Goal: Task Accomplishment & Management: Use online tool/utility

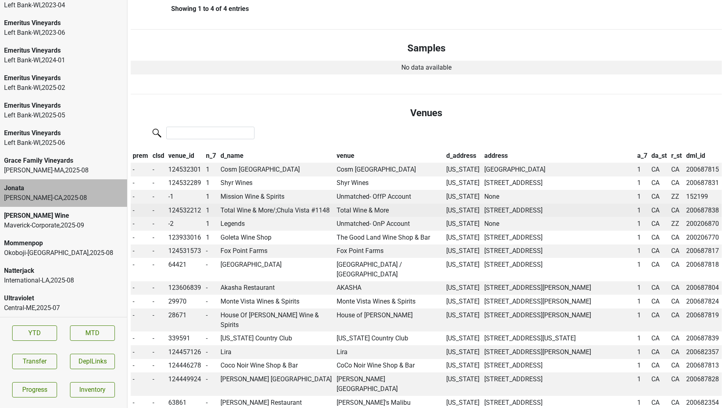
scroll to position [289, 0]
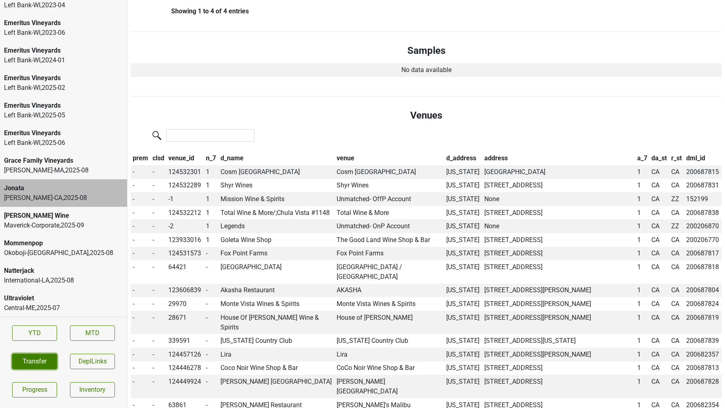
click at [37, 359] on button "Transfer" at bounding box center [34, 361] width 45 height 15
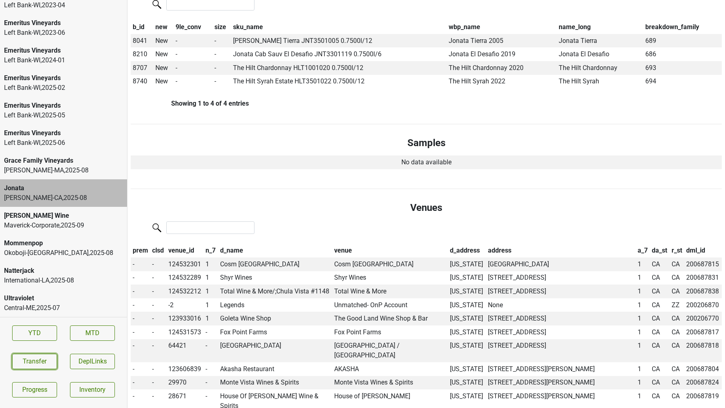
scroll to position [0, 0]
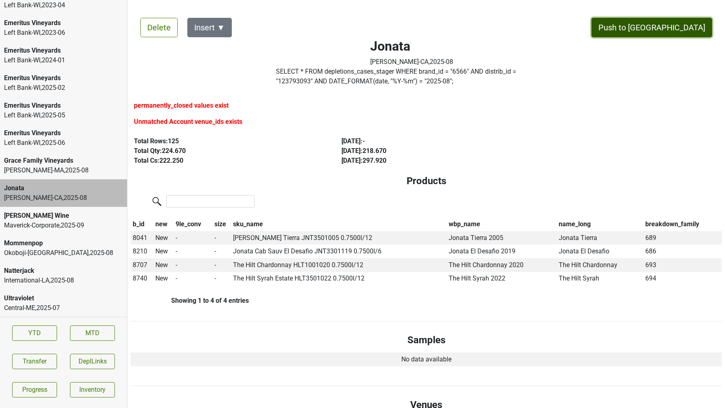
click at [674, 31] on button "Push to [GEOGRAPHIC_DATA]" at bounding box center [652, 27] width 121 height 19
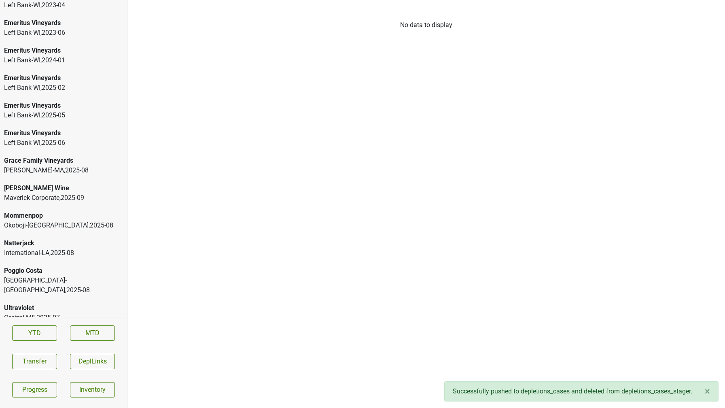
click at [65, 251] on div "International-LA , 2025 - 08" at bounding box center [63, 253] width 119 height 10
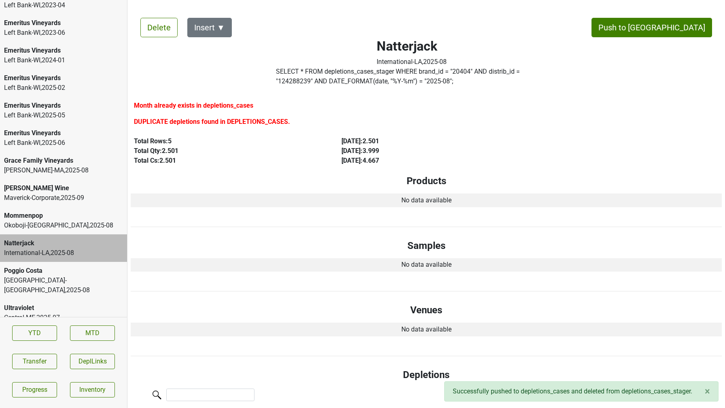
click at [63, 303] on div "Ultraviolet" at bounding box center [63, 308] width 119 height 10
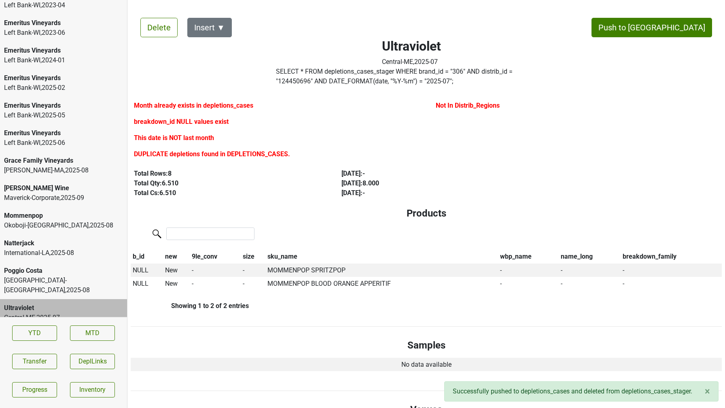
click at [69, 275] on div "Poggio Costa" at bounding box center [63, 271] width 119 height 10
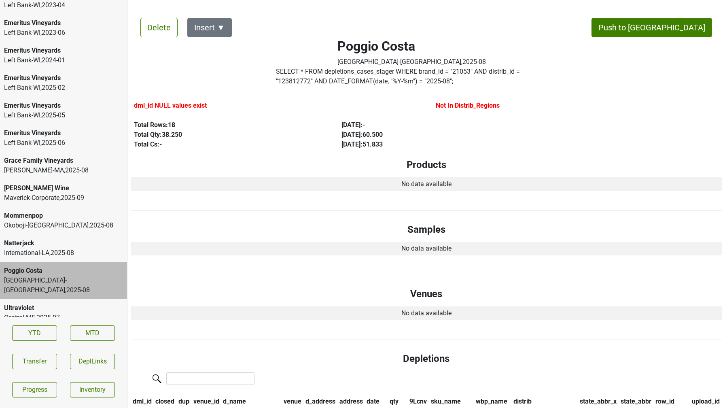
click at [71, 192] on div "[PERSON_NAME] Wine" at bounding box center [63, 188] width 119 height 10
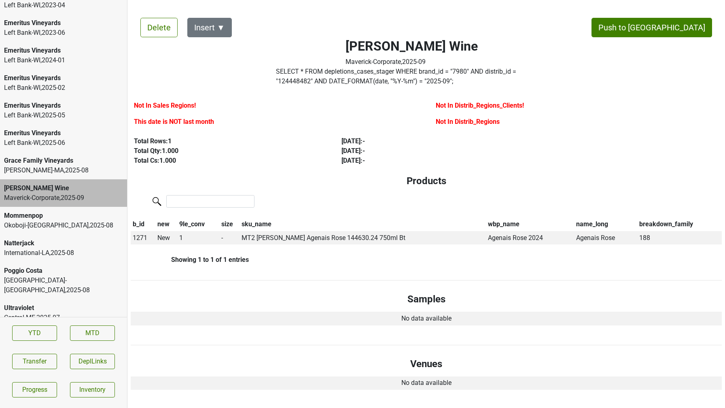
click at [318, 81] on label "SELECT * FROM depletions_cases_stager WHERE brand_id = " 7980 " AND distrib_id …" at bounding box center [411, 76] width 271 height 19
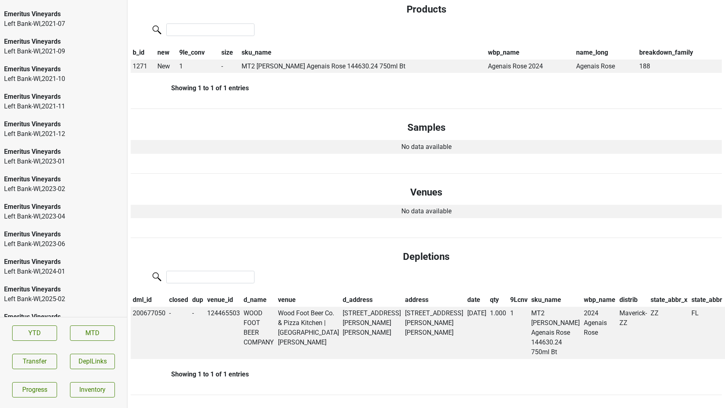
scroll to position [1444, 0]
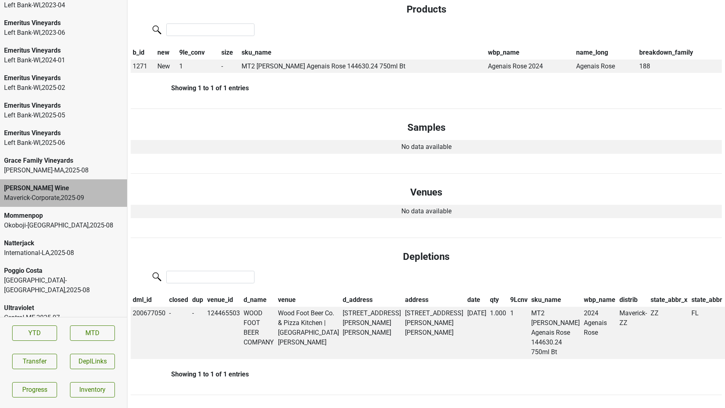
click at [46, 253] on div "International-LA , 2025 - 08" at bounding box center [63, 253] width 119 height 10
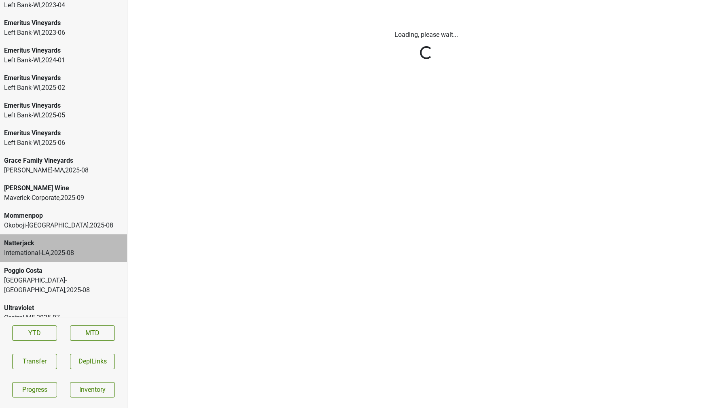
click at [46, 0] on html "[PERSON_NAME] Winebow-[GEOGRAPHIC_DATA] , 2025 - 08 [PERSON_NAME] Winebow-[GEOG…" at bounding box center [362, 0] width 725 height 0
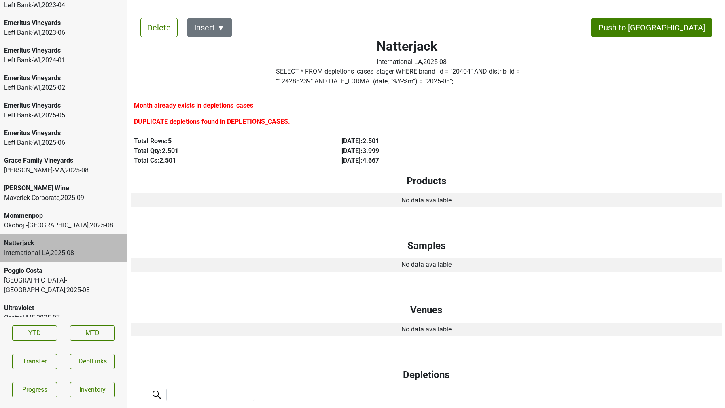
click at [37, 278] on div "[GEOGRAPHIC_DATA]-[GEOGRAPHIC_DATA] , 2025 - 08" at bounding box center [63, 285] width 119 height 19
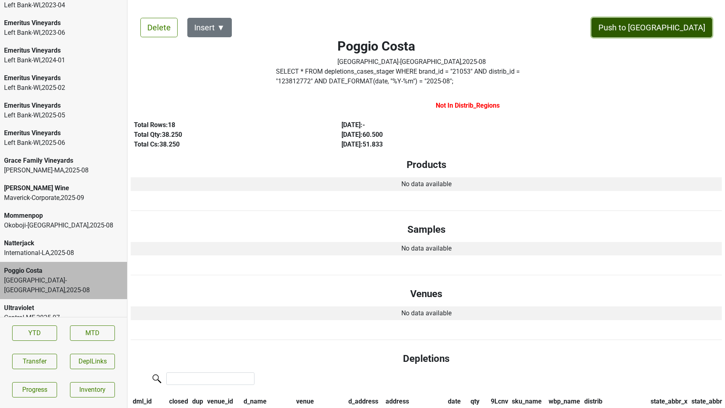
click at [665, 26] on button "Push to [GEOGRAPHIC_DATA]" at bounding box center [652, 27] width 121 height 19
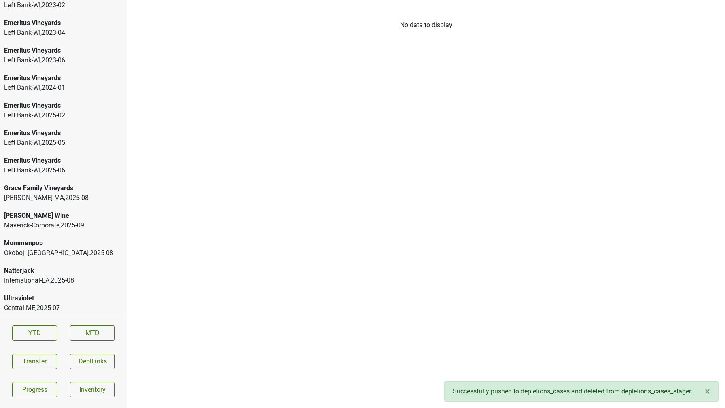
scroll to position [1416, 0]
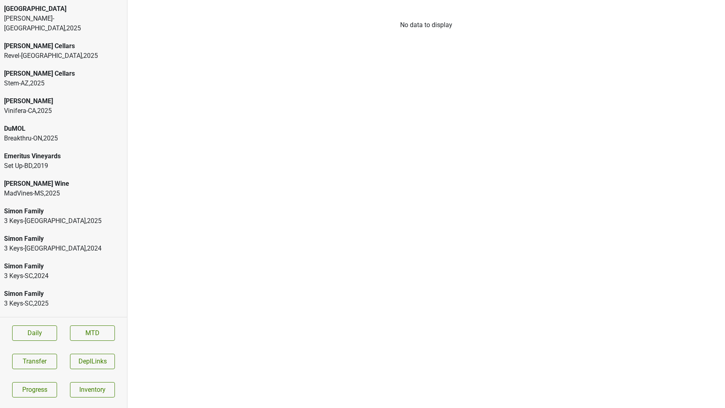
scroll to position [13, 0]
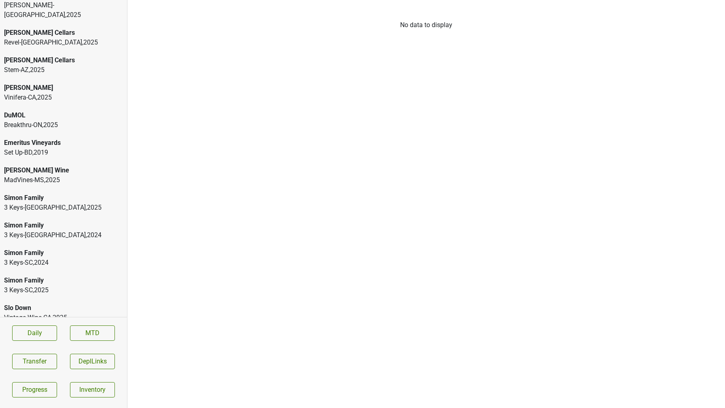
click at [68, 161] on div "Mary Taylor Wine MadVines-MS , 2025" at bounding box center [63, 175] width 127 height 28
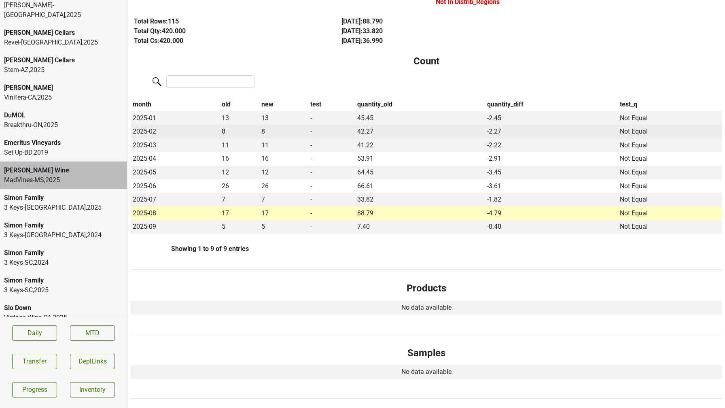
scroll to position [0, 0]
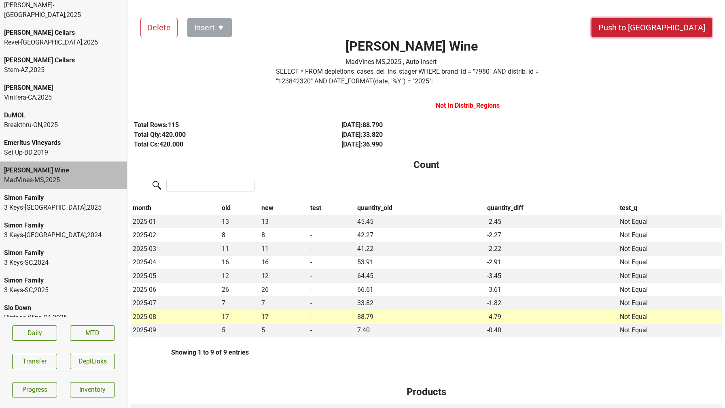
click at [676, 27] on button "Push to [GEOGRAPHIC_DATA]" at bounding box center [652, 27] width 121 height 19
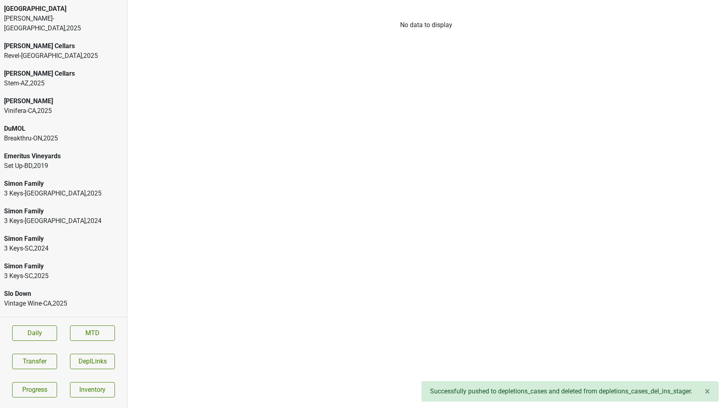
click at [57, 13] on div "Bella Oaks" at bounding box center [63, 9] width 119 height 10
